Goal: Transaction & Acquisition: Obtain resource

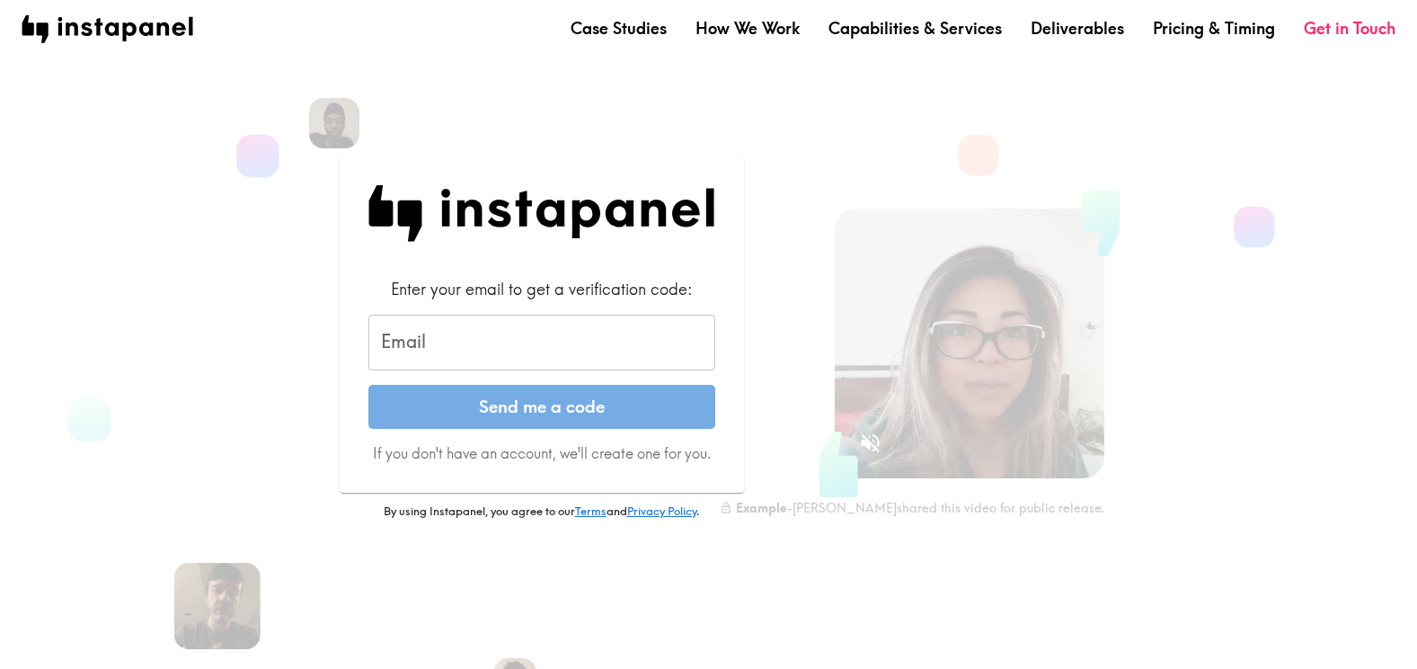
click at [426, 337] on input "Email" at bounding box center [541, 343] width 347 height 56
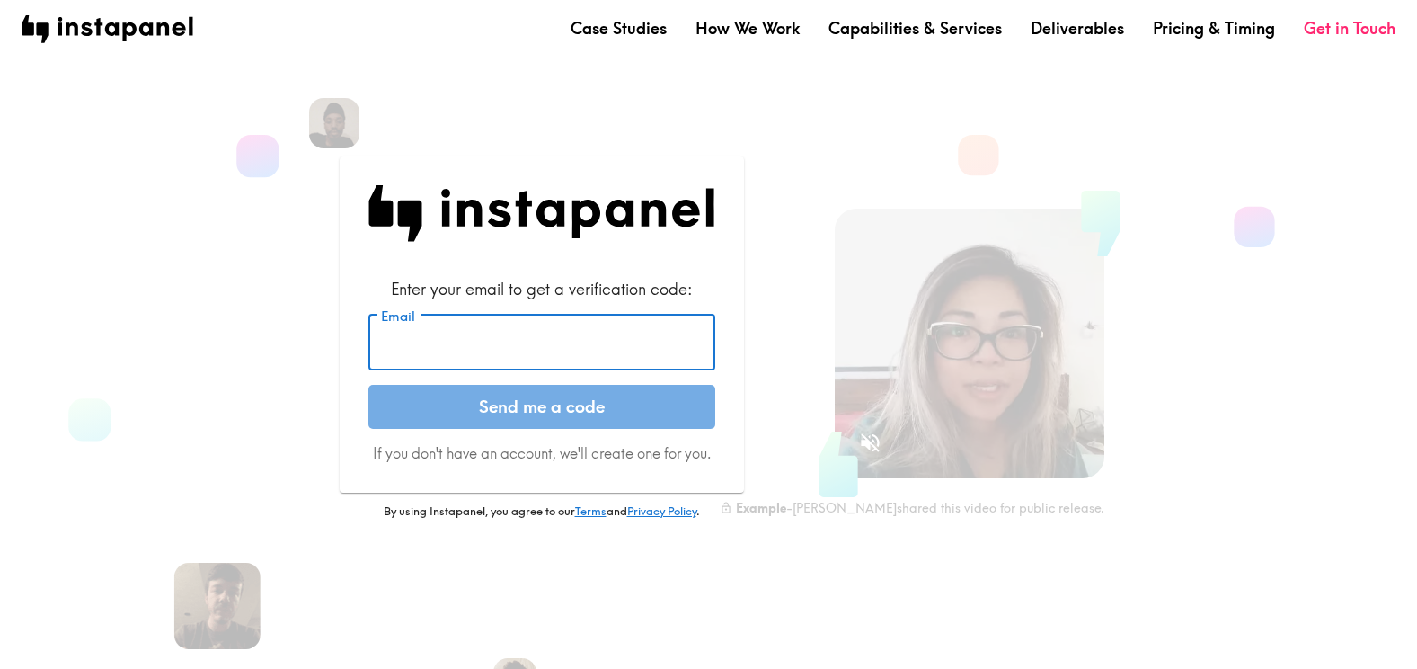
type input "[PERSON_NAME][EMAIL_ADDRESS][DOMAIN_NAME]"
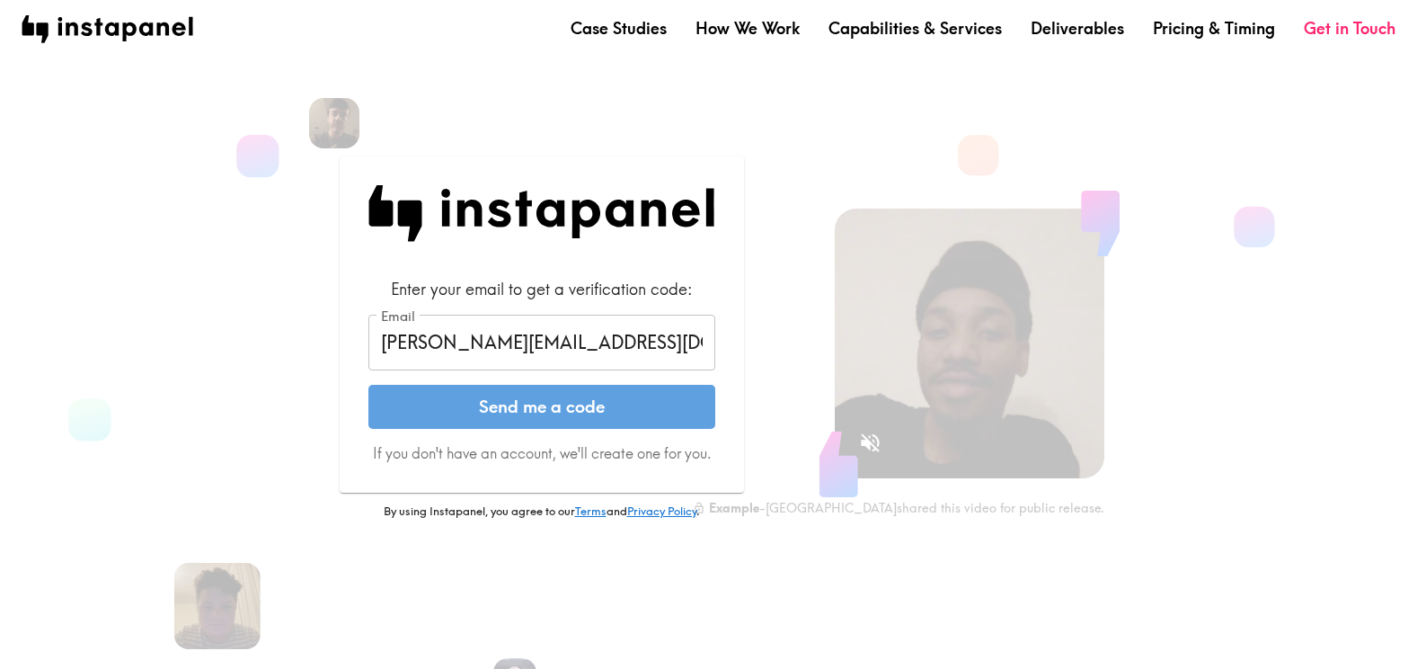
click at [524, 404] on button "Send me a code" at bounding box center [541, 407] width 347 height 45
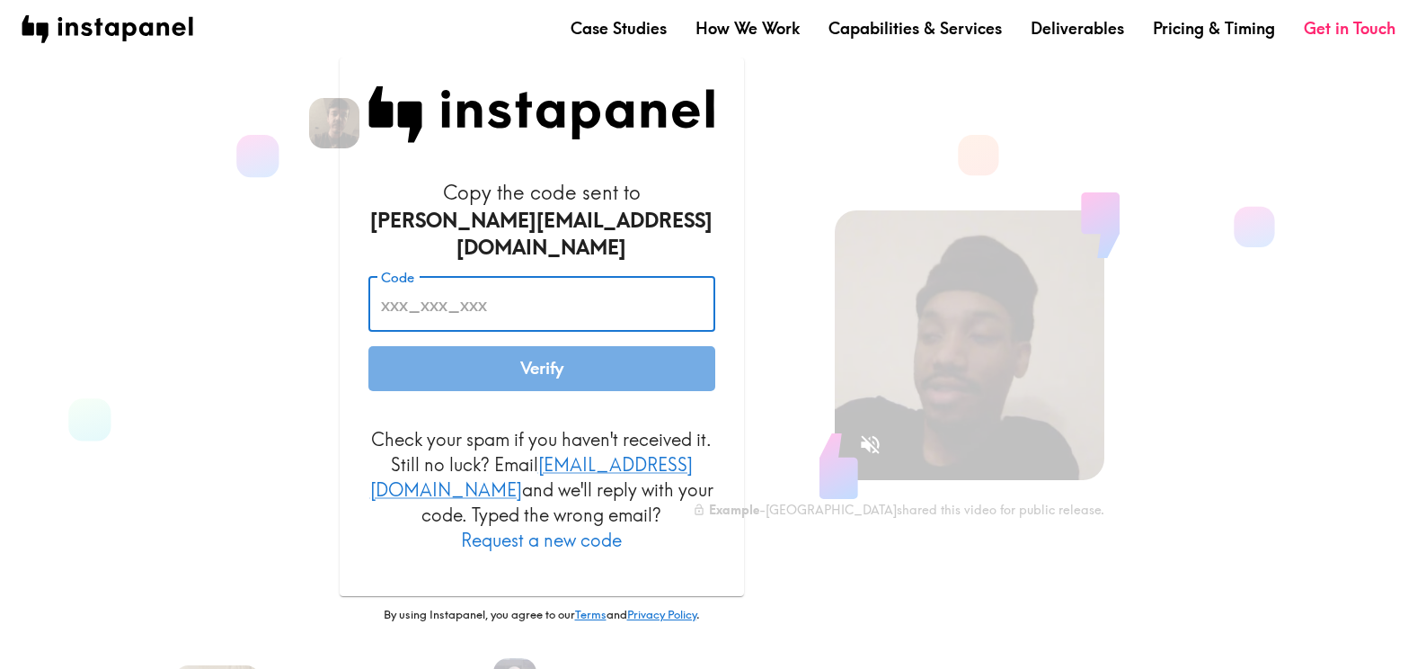
click at [446, 297] on input "Code" at bounding box center [541, 304] width 347 height 56
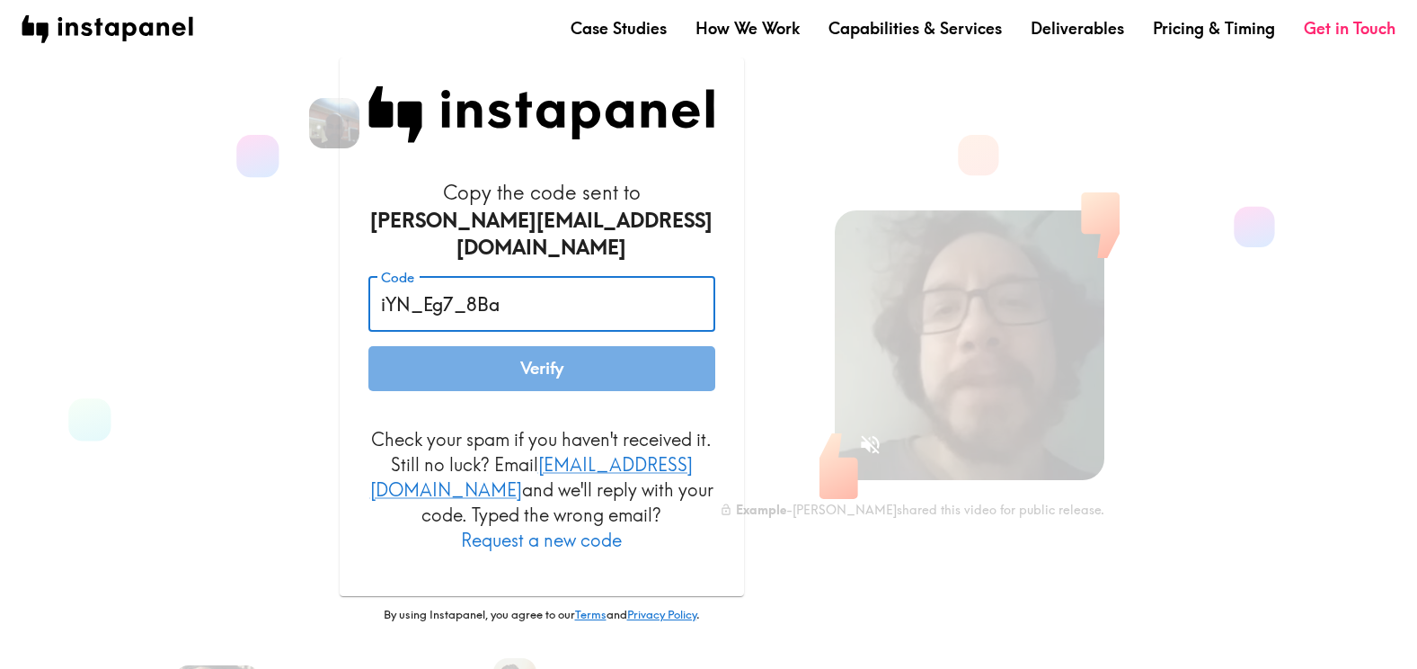
type input "iYN_Eg7_8Ba"
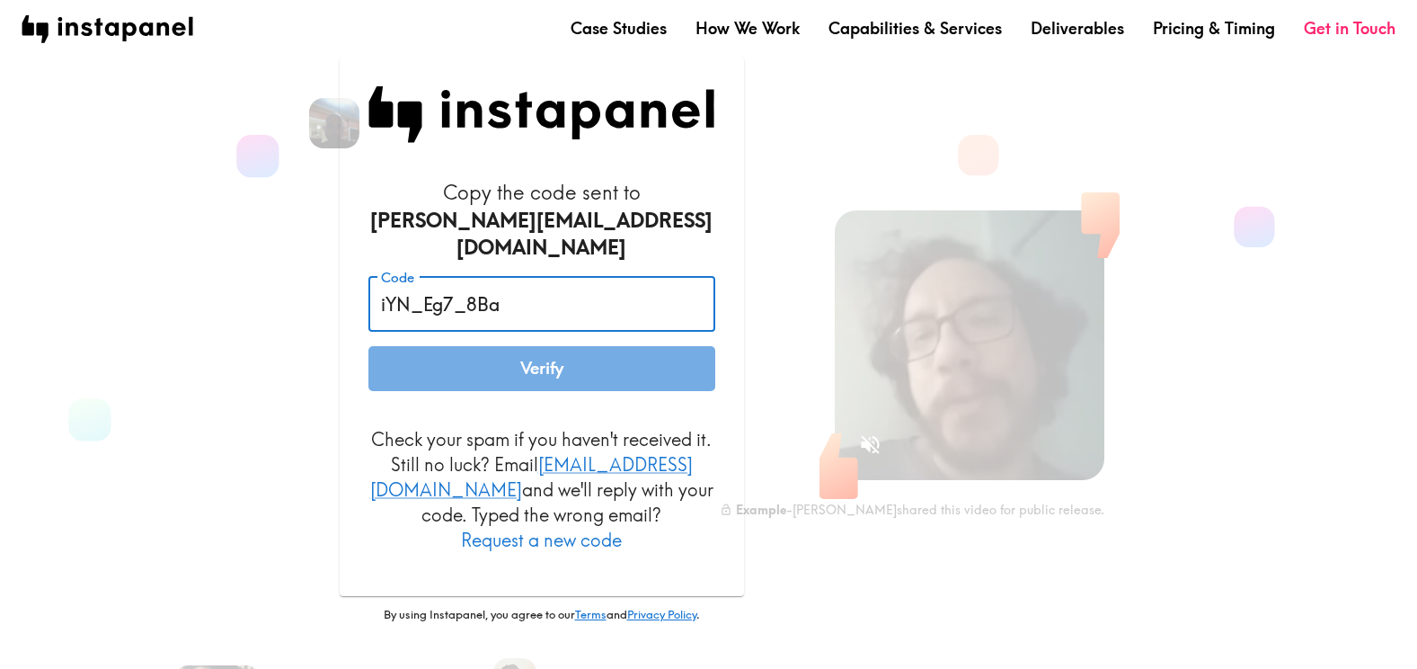
click at [583, 365] on button "Verify" at bounding box center [541, 368] width 347 height 45
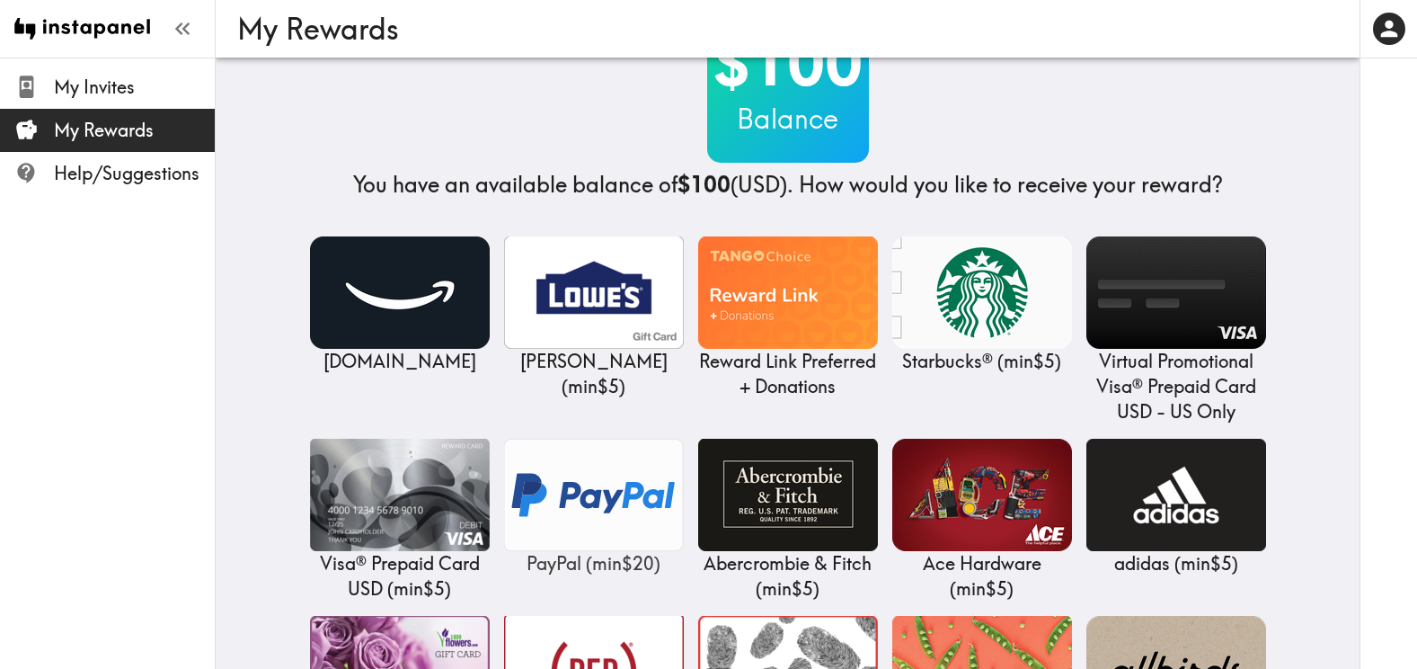
scroll to position [180, 0]
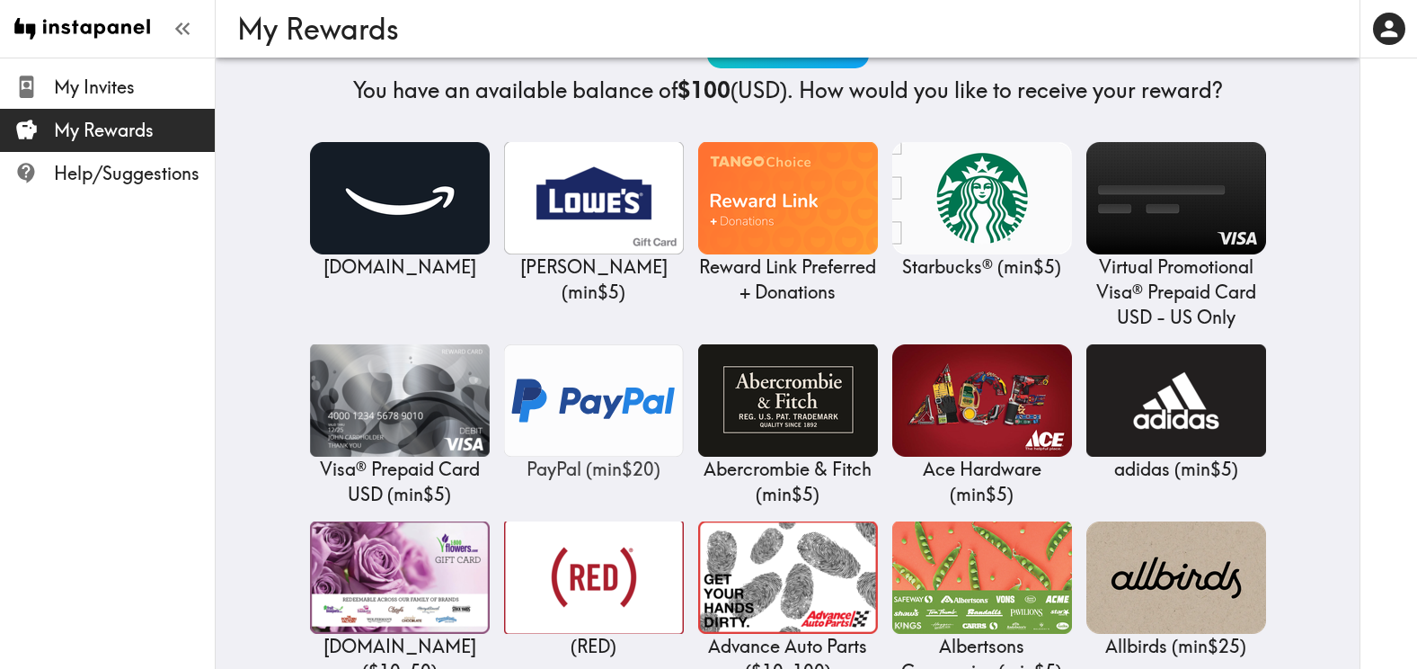
click at [582, 407] on img at bounding box center [594, 400] width 180 height 112
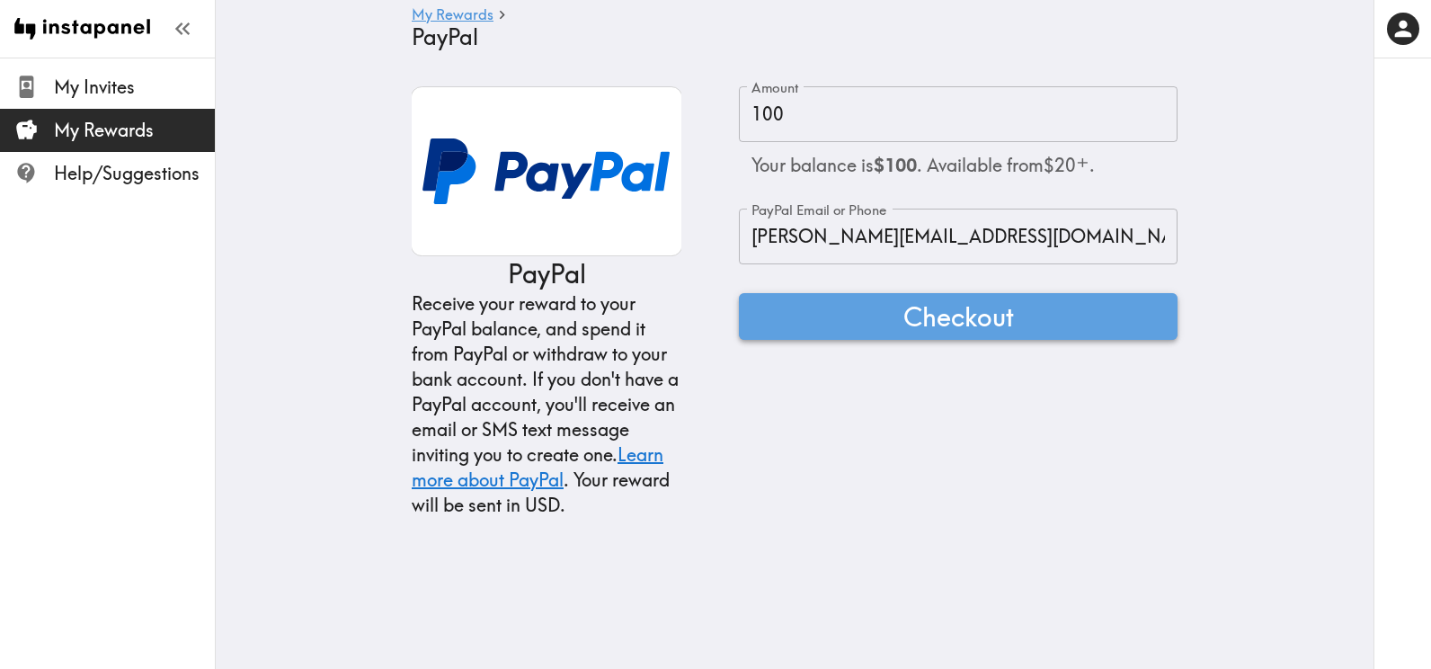
click at [862, 314] on button "Checkout" at bounding box center [958, 316] width 439 height 47
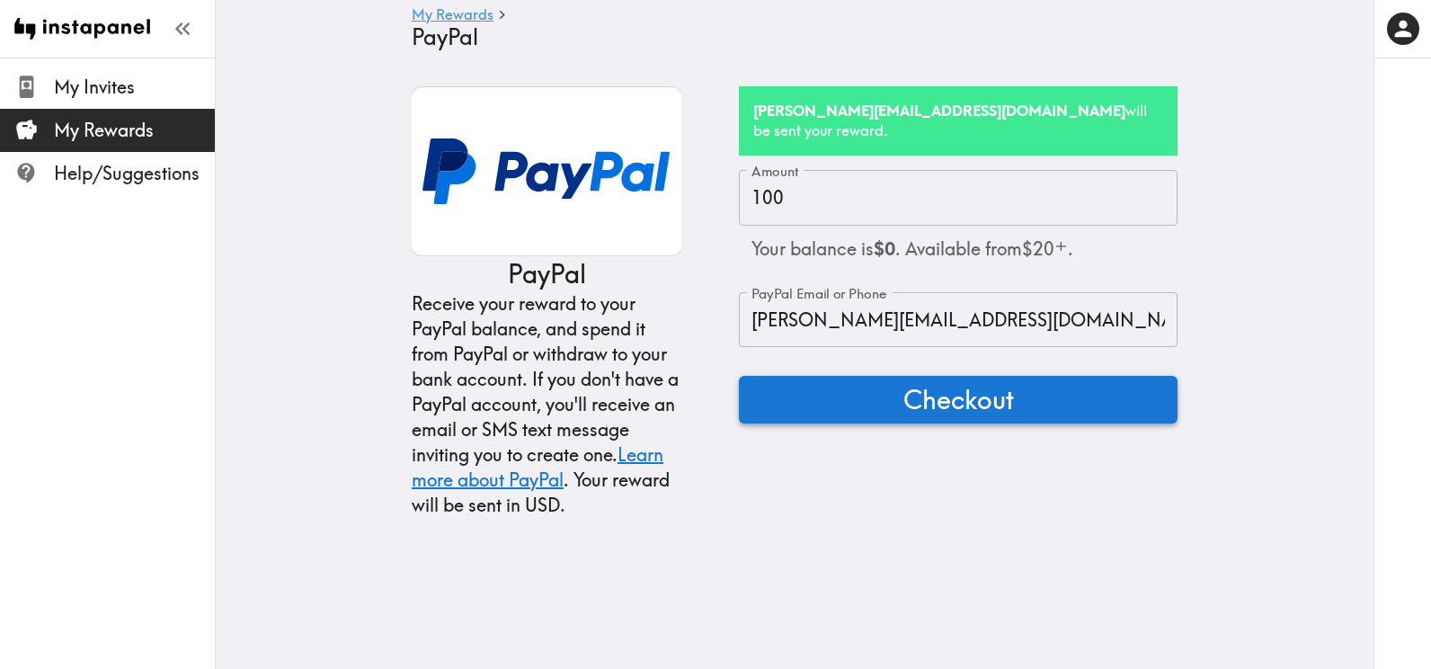
click at [912, 381] on span "Checkout" at bounding box center [958, 399] width 111 height 36
